Goal: Task Accomplishment & Management: Use online tool/utility

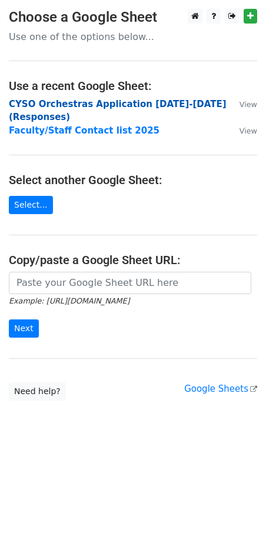
click at [74, 103] on strong "CYSO Orchestras Application 2025-2026 (Responses)" at bounding box center [118, 111] width 218 height 24
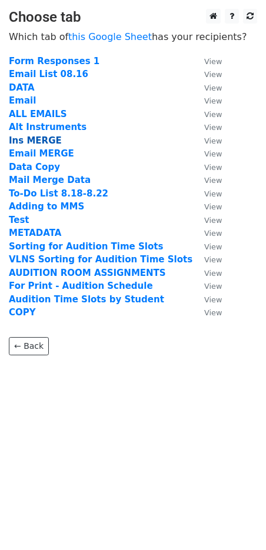
click at [38, 138] on strong "Ins MERGE" at bounding box center [35, 140] width 53 height 11
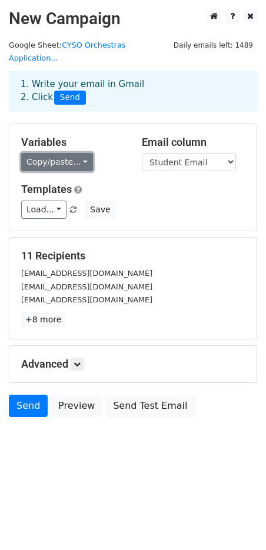
click at [72, 153] on link "Copy/paste..." at bounding box center [57, 162] width 72 height 18
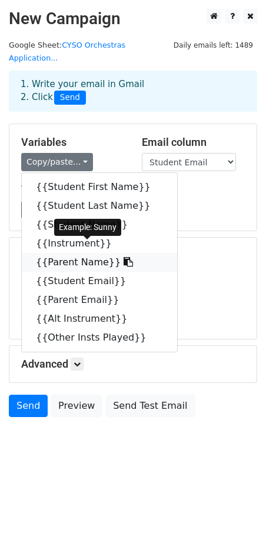
click at [74, 253] on link "{{Parent Name}}" at bounding box center [99, 262] width 155 height 19
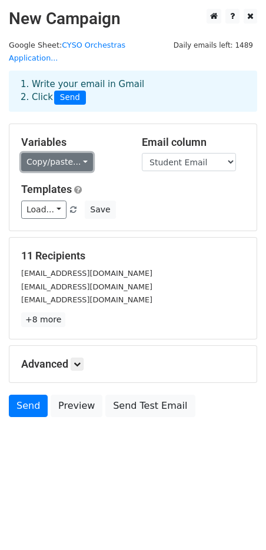
click at [62, 153] on link "Copy/paste..." at bounding box center [57, 162] width 72 height 18
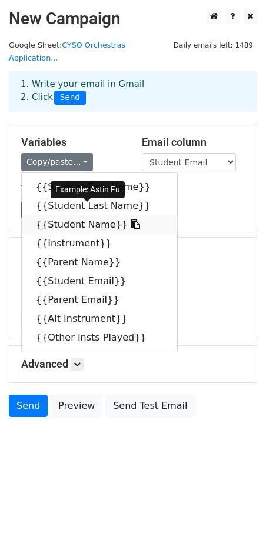
click at [58, 215] on link "{{Student Name}}" at bounding box center [99, 224] width 155 height 19
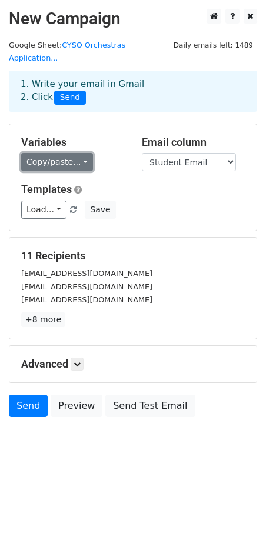
click at [56, 154] on link "Copy/paste..." at bounding box center [57, 162] width 72 height 18
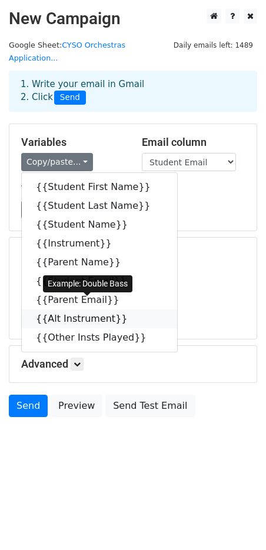
click at [74, 309] on link "{{Alt Instrument}}" at bounding box center [99, 318] width 155 height 19
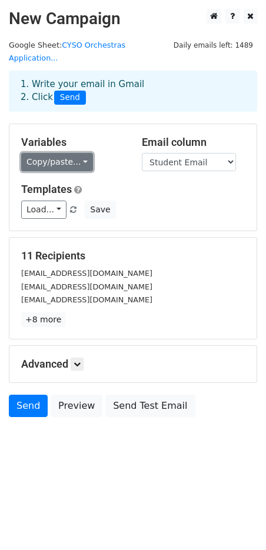
click at [61, 153] on link "Copy/paste..." at bounding box center [57, 162] width 72 height 18
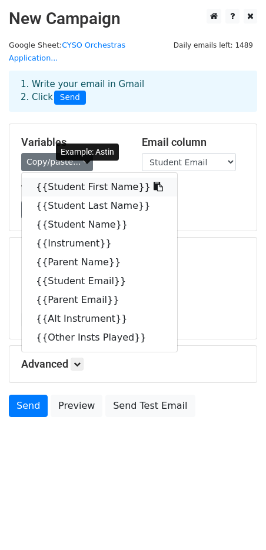
click at [82, 178] on link "{{Student First Name}}" at bounding box center [99, 187] width 155 height 19
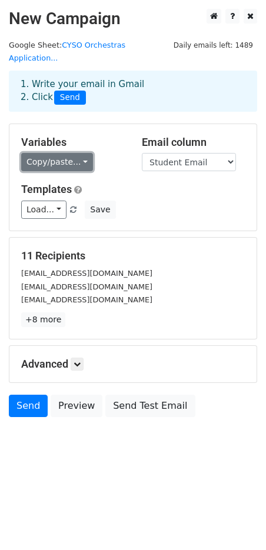
click at [51, 153] on link "Copy/paste..." at bounding box center [57, 162] width 72 height 18
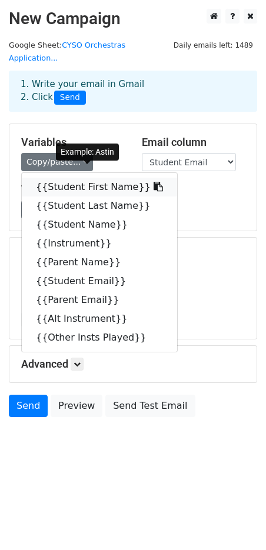
click at [76, 178] on link "{{Student First Name}}" at bounding box center [99, 187] width 155 height 19
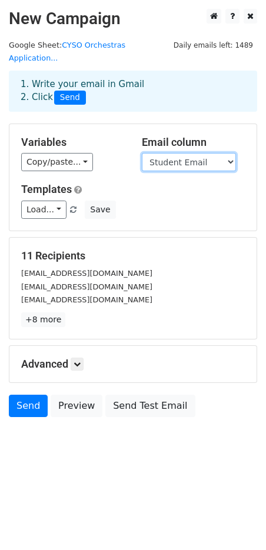
click at [189, 153] on select "Student First Name Student Last Name Student Name Instrument Parent Name Studen…" at bounding box center [189, 162] width 94 height 18
click at [142, 153] on select "Student First Name Student Last Name Student Name Instrument Parent Name Studen…" at bounding box center [189, 162] width 94 height 18
click at [181, 183] on h5 "Templates" at bounding box center [133, 189] width 224 height 13
click at [185, 153] on select "Student First Name Student Last Name Student Name Instrument Parent Name Studen…" at bounding box center [189, 162] width 94 height 18
click at [142, 153] on select "Student First Name Student Last Name Student Name Instrument Parent Name Studen…" at bounding box center [189, 162] width 94 height 18
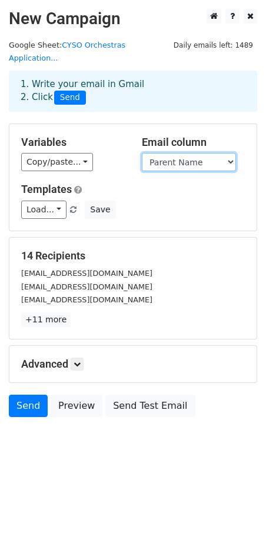
drag, startPoint x: 199, startPoint y: 149, endPoint x: 201, endPoint y: 156, distance: 7.8
click at [199, 153] on select "Student First Name Student Last Name Student Name Instrument Parent Name Studen…" at bounding box center [189, 162] width 94 height 18
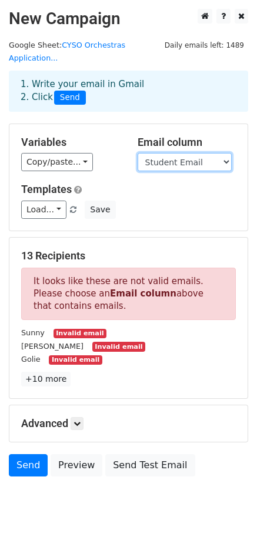
click at [138, 153] on select "Student First Name Student Last Name Student Name Instrument Parent Name Studen…" at bounding box center [185, 162] width 94 height 18
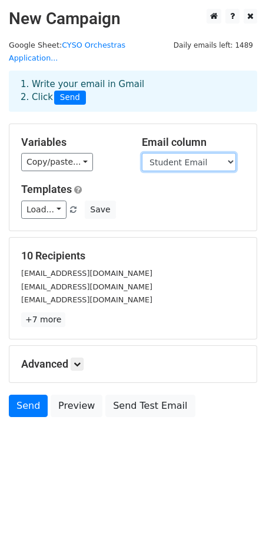
drag, startPoint x: 196, startPoint y: 150, endPoint x: 199, endPoint y: 155, distance: 6.4
click at [196, 153] on select "Student First Name Student Last Name Student Name Instrument Parent Name Studen…" at bounding box center [189, 162] width 94 height 18
select select "Parent Email"
click at [142, 153] on select "Student First Name Student Last Name Student Name Instrument Parent Name Studen…" at bounding box center [189, 162] width 94 height 18
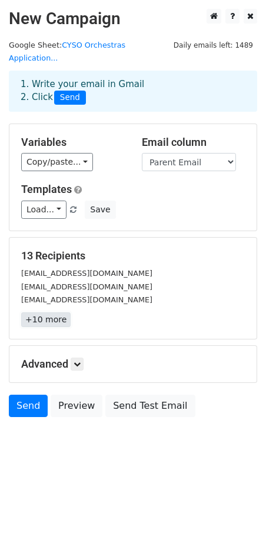
click at [52, 312] on link "+10 more" at bounding box center [45, 319] width 49 height 15
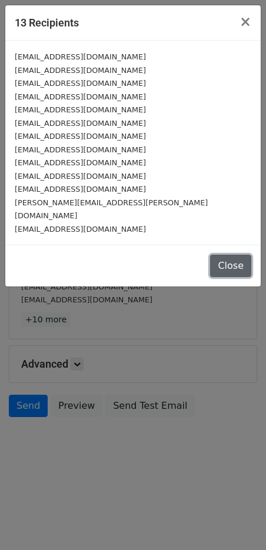
click at [226, 255] on button "Close" at bounding box center [230, 266] width 41 height 22
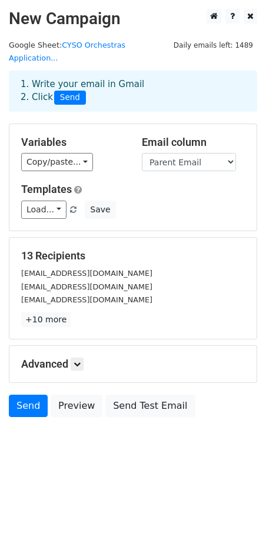
click at [75, 346] on div "Advanced Tracking Track Opens UTM Codes Track Clicks Filters Only include sprea…" at bounding box center [132, 364] width 247 height 36
click at [80, 361] on icon at bounding box center [77, 364] width 7 height 7
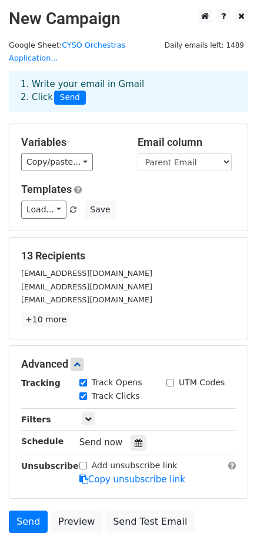
click at [139, 358] on h5 "Advanced" at bounding box center [128, 364] width 215 height 13
click at [135, 439] on icon at bounding box center [139, 443] width 8 height 8
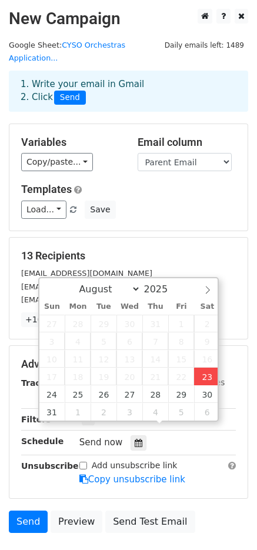
type input "2025-08-23 23:53"
type input "11"
type input "53"
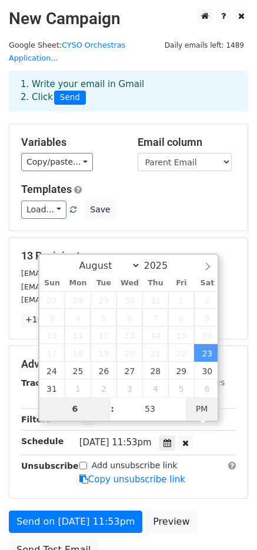
type input "11"
click at [195, 412] on span "PM" at bounding box center [202, 409] width 32 height 24
click at [204, 405] on span "PM" at bounding box center [202, 409] width 32 height 24
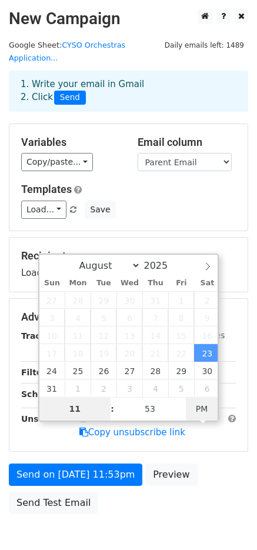
click at [199, 402] on span "PM" at bounding box center [202, 409] width 32 height 24
click at [202, 408] on span "PM" at bounding box center [202, 409] width 32 height 24
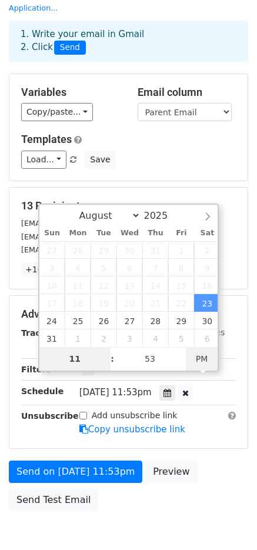
click at [202, 351] on span "PM" at bounding box center [202, 359] width 32 height 24
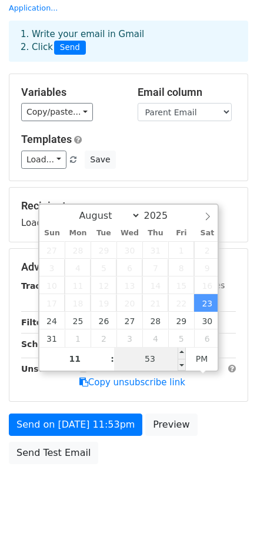
click at [152, 360] on input "53" at bounding box center [150, 359] width 72 height 24
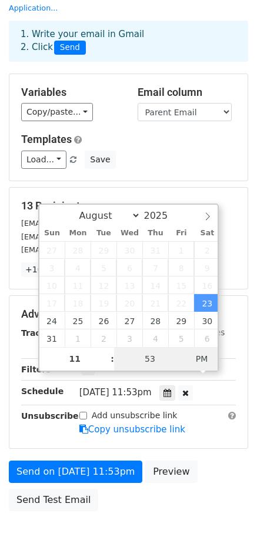
click at [208, 359] on span "PM" at bounding box center [202, 359] width 32 height 24
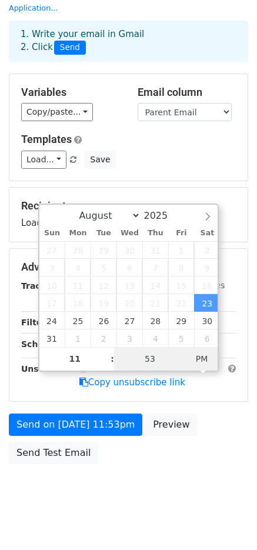
click at [208, 355] on span "PM" at bounding box center [202, 359] width 32 height 24
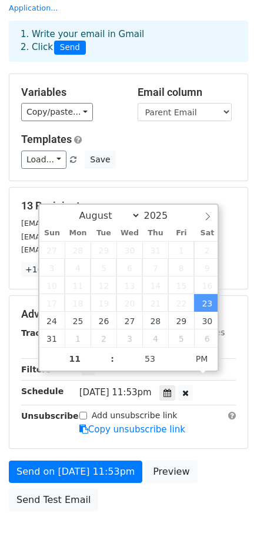
click at [236, 243] on div "[EMAIL_ADDRESS][DOMAIN_NAME]" at bounding box center [128, 250] width 232 height 14
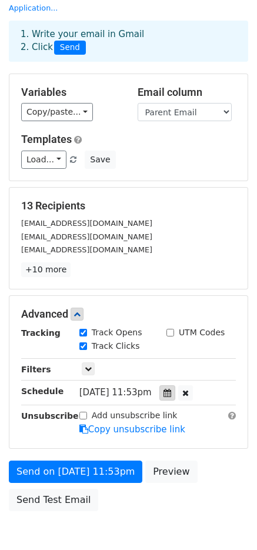
click at [171, 389] on icon at bounding box center [168, 393] width 8 height 8
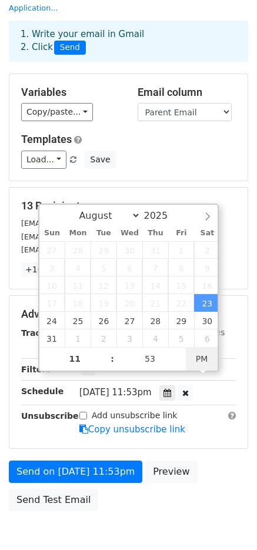
click at [209, 353] on span "PM" at bounding box center [202, 359] width 32 height 24
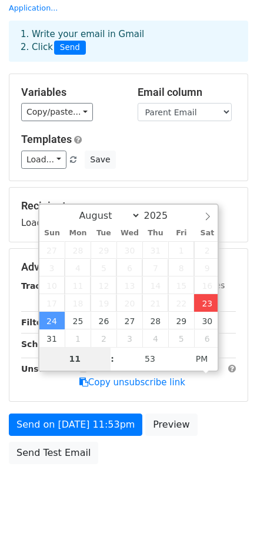
type input "2025-08-23 23:53"
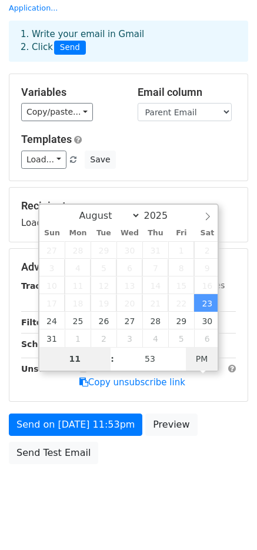
click at [195, 362] on span "PM" at bounding box center [202, 359] width 32 height 24
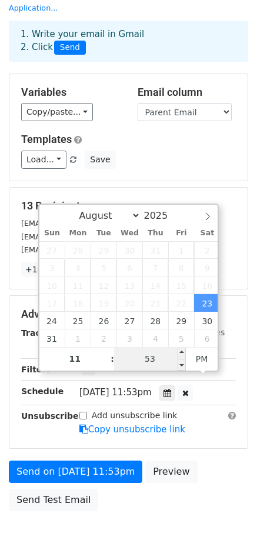
click at [161, 360] on input "53" at bounding box center [150, 359] width 72 height 24
click at [196, 357] on span "PM" at bounding box center [202, 359] width 32 height 24
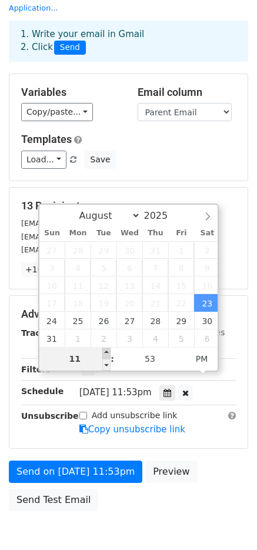
click at [109, 351] on span at bounding box center [106, 353] width 8 height 12
click at [107, 351] on span at bounding box center [106, 353] width 8 height 12
click at [108, 366] on span at bounding box center [106, 365] width 8 height 12
click at [104, 349] on span at bounding box center [106, 353] width 8 height 12
click at [81, 357] on input "11" at bounding box center [75, 359] width 72 height 24
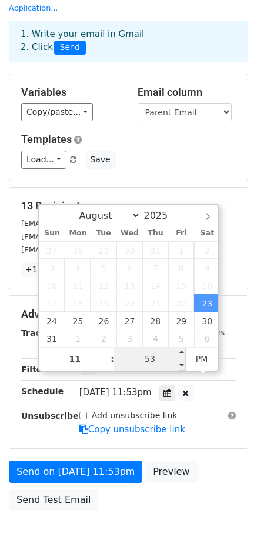
click at [169, 358] on input "53" at bounding box center [150, 359] width 72 height 24
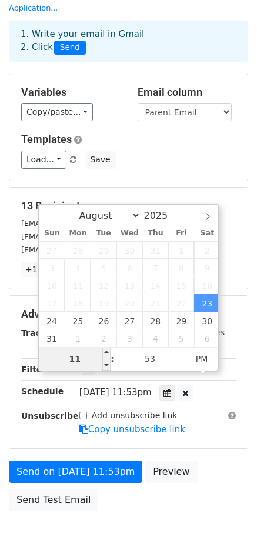
click at [83, 358] on input "11" at bounding box center [75, 359] width 72 height 24
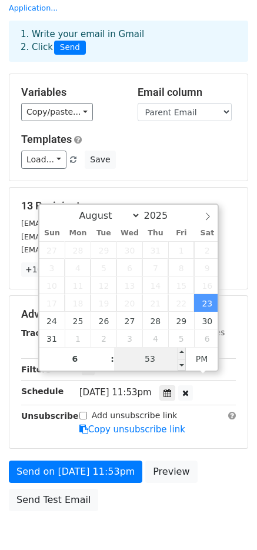
type input "11"
click at [148, 354] on input "53" at bounding box center [150, 359] width 72 height 24
click at [205, 354] on span "PM" at bounding box center [202, 359] width 32 height 24
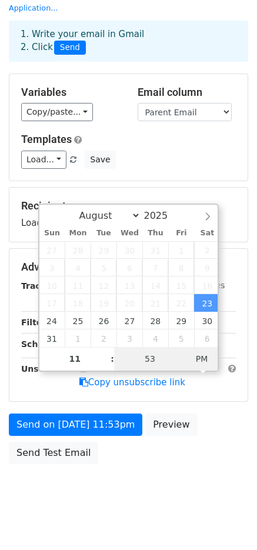
click at [204, 363] on span "PM" at bounding box center [202, 359] width 32 height 24
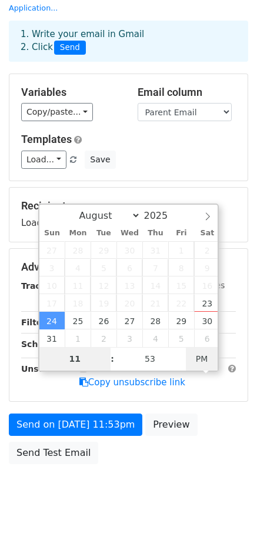
type input "2025-08-24 11:53"
click at [197, 357] on span "PM" at bounding box center [202, 359] width 32 height 24
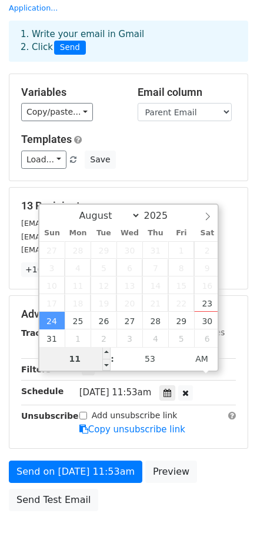
type input "6"
type input "2025-08-24 06:53"
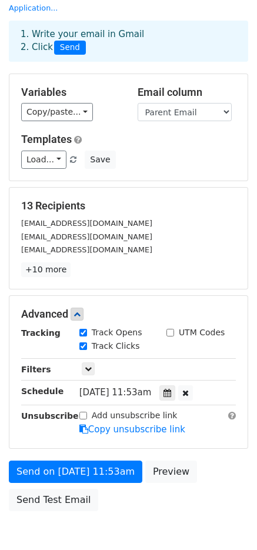
click at [236, 326] on div "UTM Codes" at bounding box center [201, 333] width 87 height 14
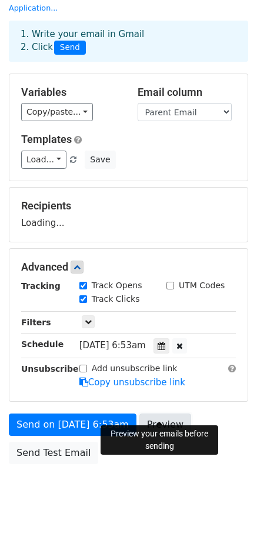
click at [158, 414] on link "Preview" at bounding box center [165, 425] width 52 height 22
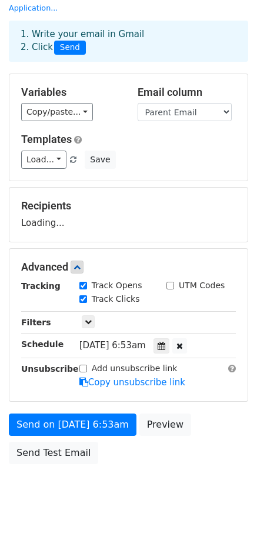
click at [81, 295] on input "Track Clicks" at bounding box center [83, 299] width 8 height 8
checkbox input "false"
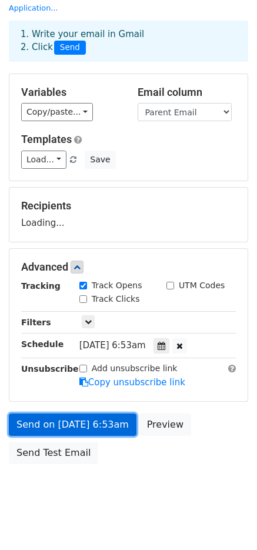
click at [95, 414] on link "Send on Aug 24 at 6:53am" at bounding box center [73, 425] width 128 height 22
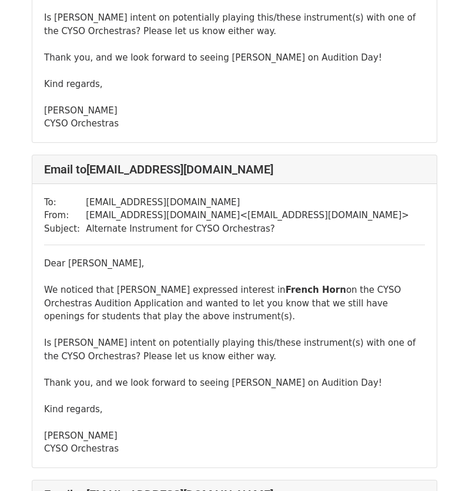
scroll to position [1000, 0]
